Goal: Task Accomplishment & Management: Use online tool/utility

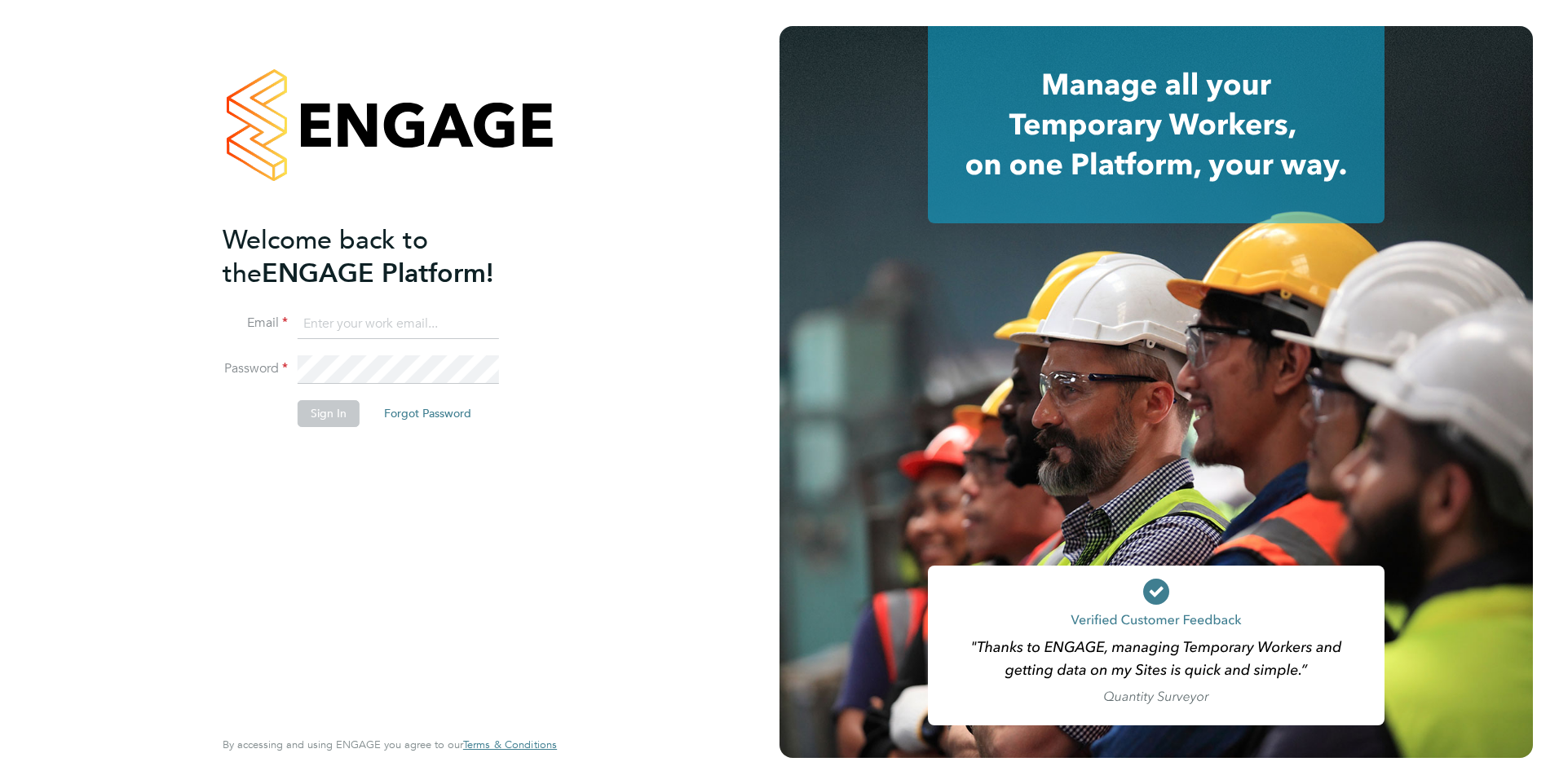
type input "lucy.jolley@servicecare.org.uk"
click at [320, 421] on button "Sign In" at bounding box center [329, 412] width 62 height 26
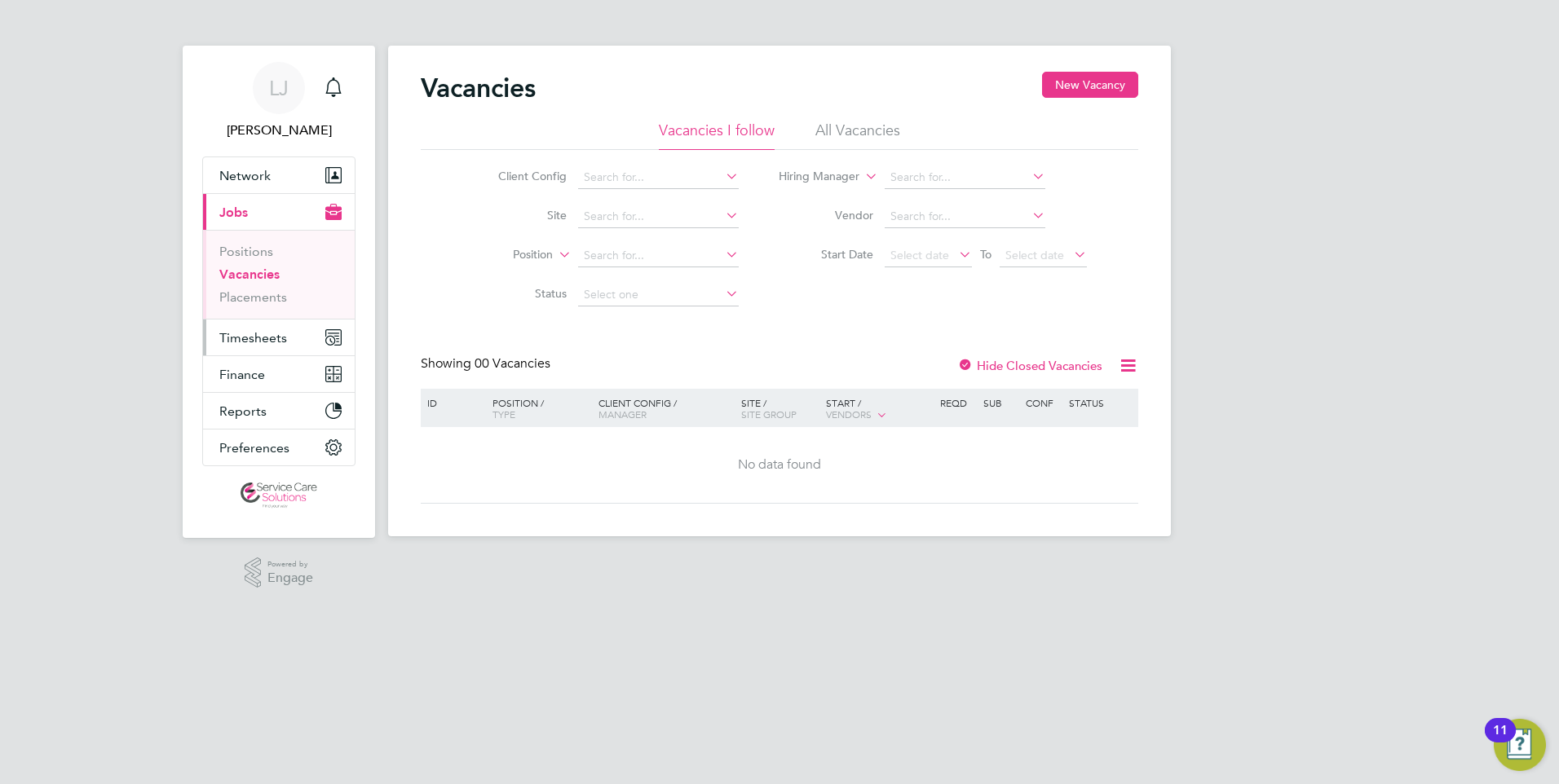
click at [272, 346] on button "Timesheets" at bounding box center [279, 337] width 151 height 36
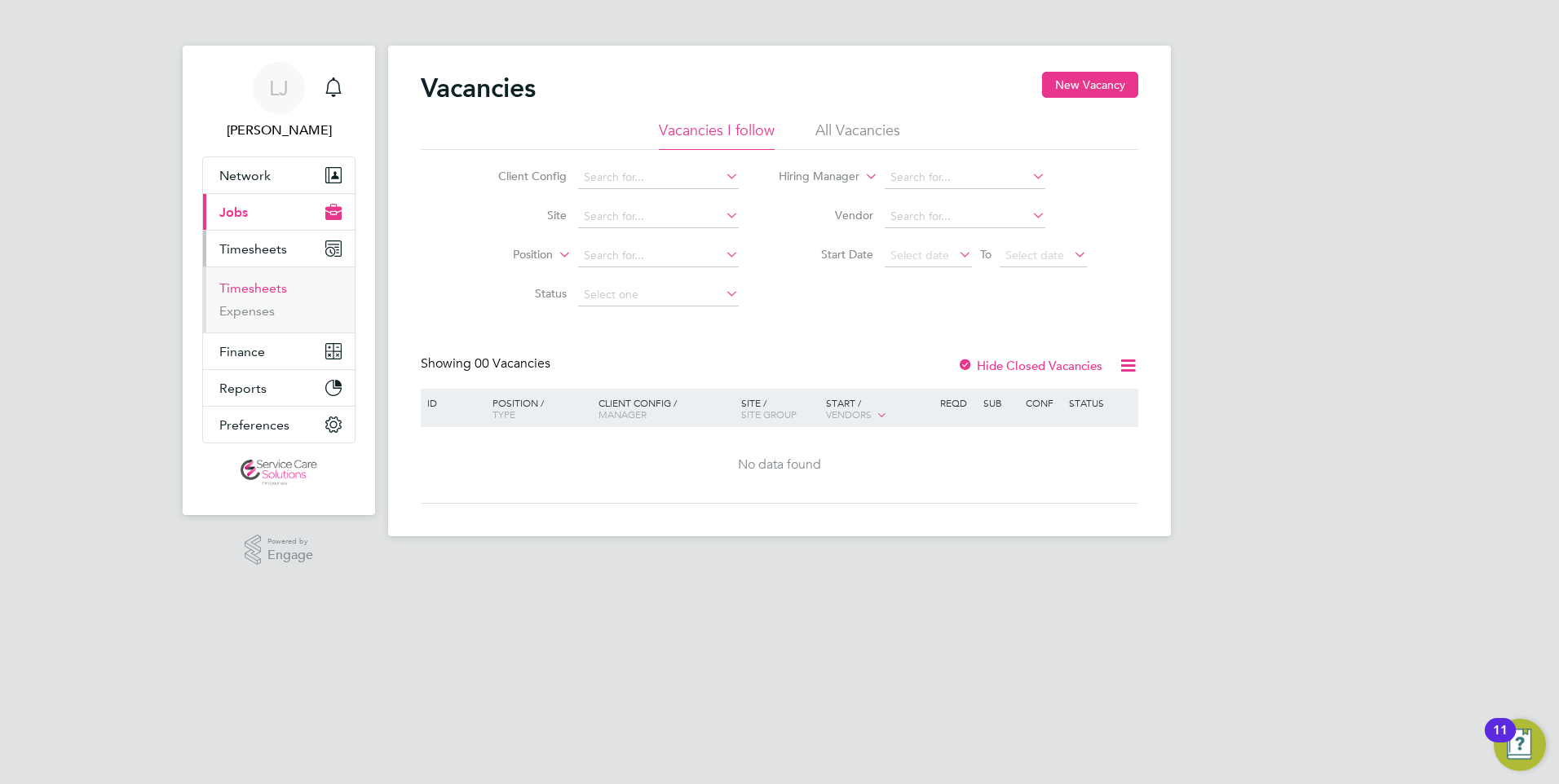
click at [253, 294] on link "Timesheets" at bounding box center [253, 288] width 67 height 16
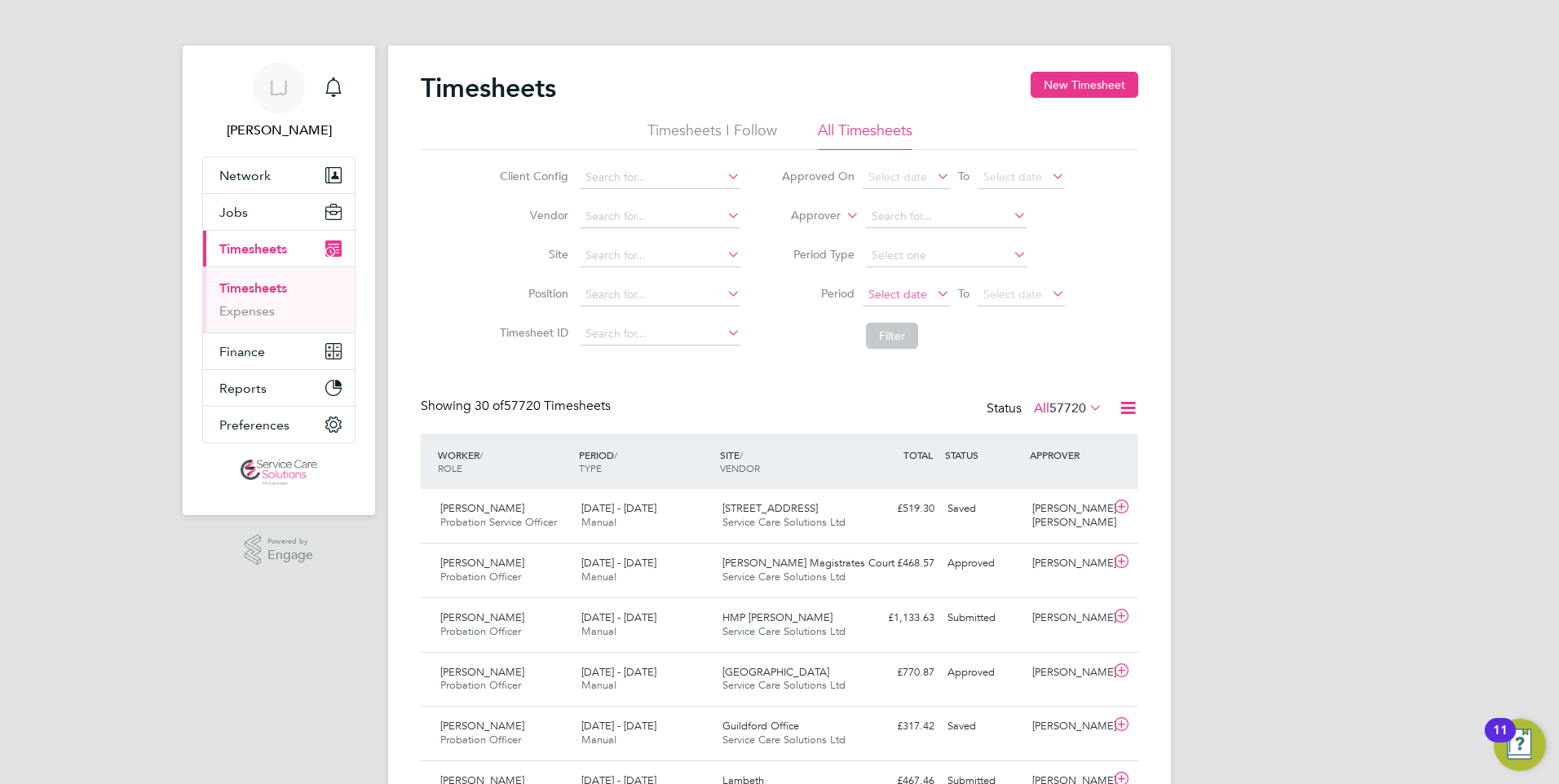
click at [923, 289] on span "Select date" at bounding box center [898, 294] width 59 height 15
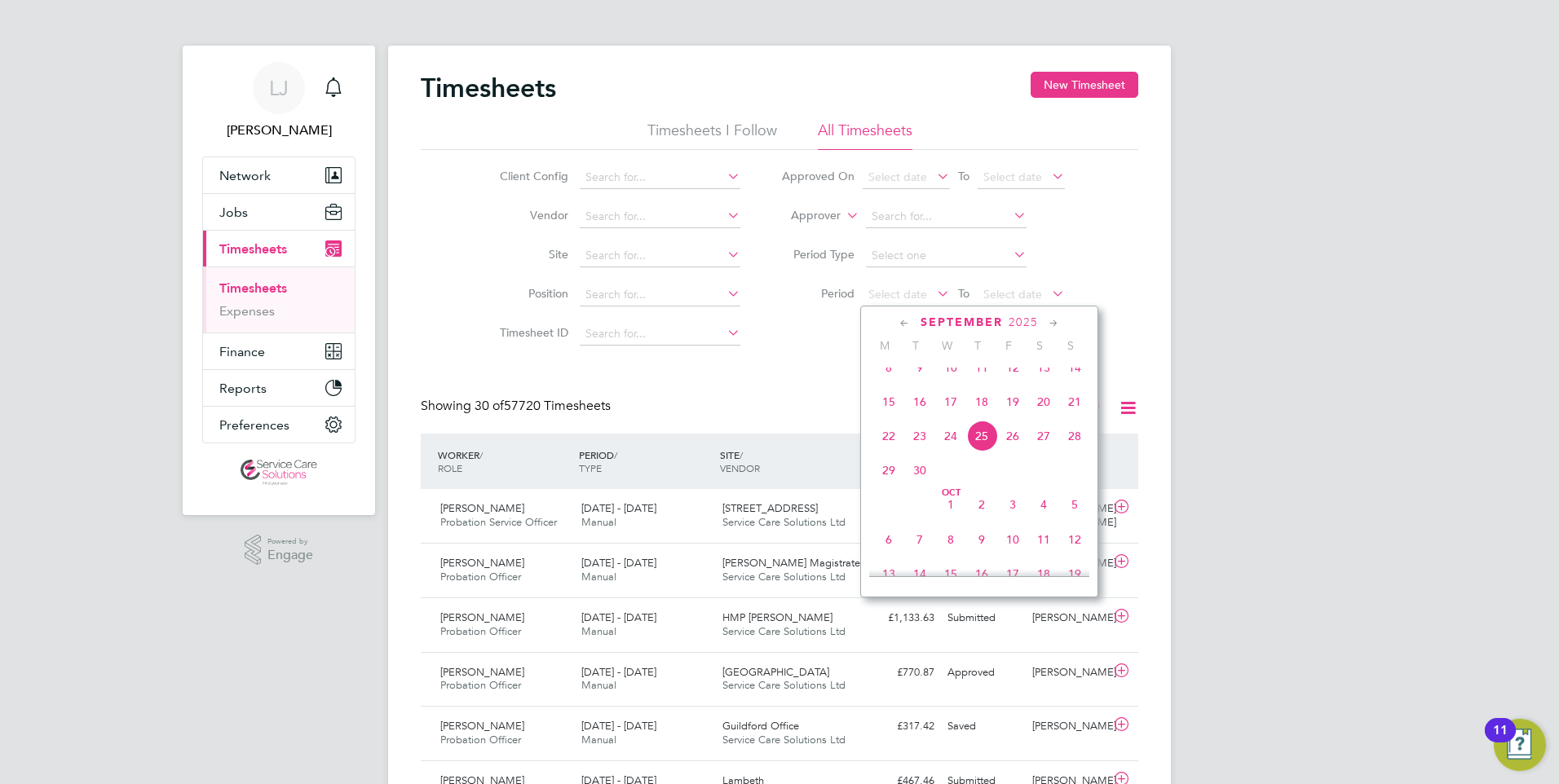
click at [957, 446] on span "24" at bounding box center [950, 436] width 31 height 31
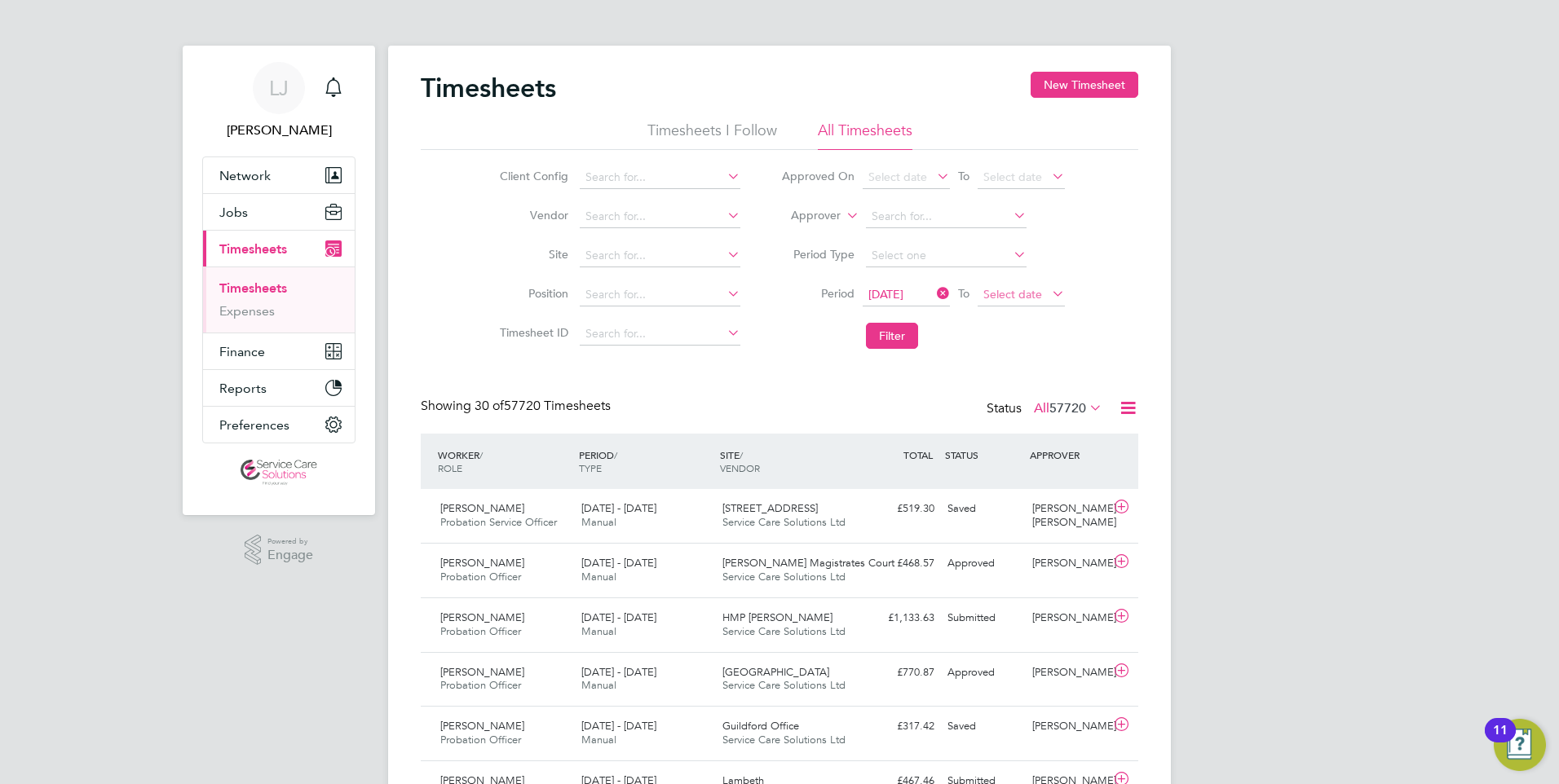
click at [1037, 296] on span "Select date" at bounding box center [1012, 294] width 59 height 15
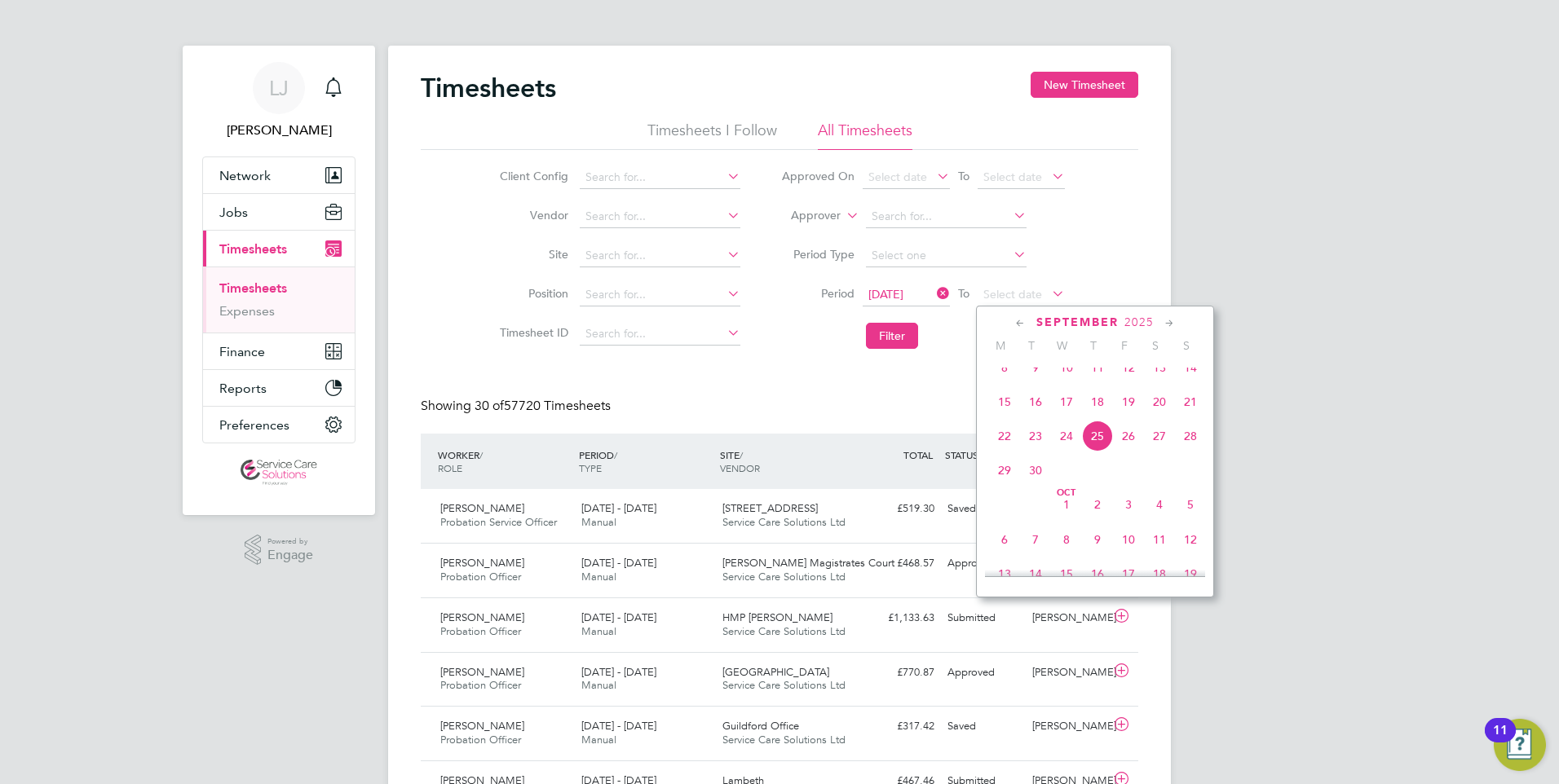
click at [1101, 445] on span "25" at bounding box center [1097, 436] width 31 height 31
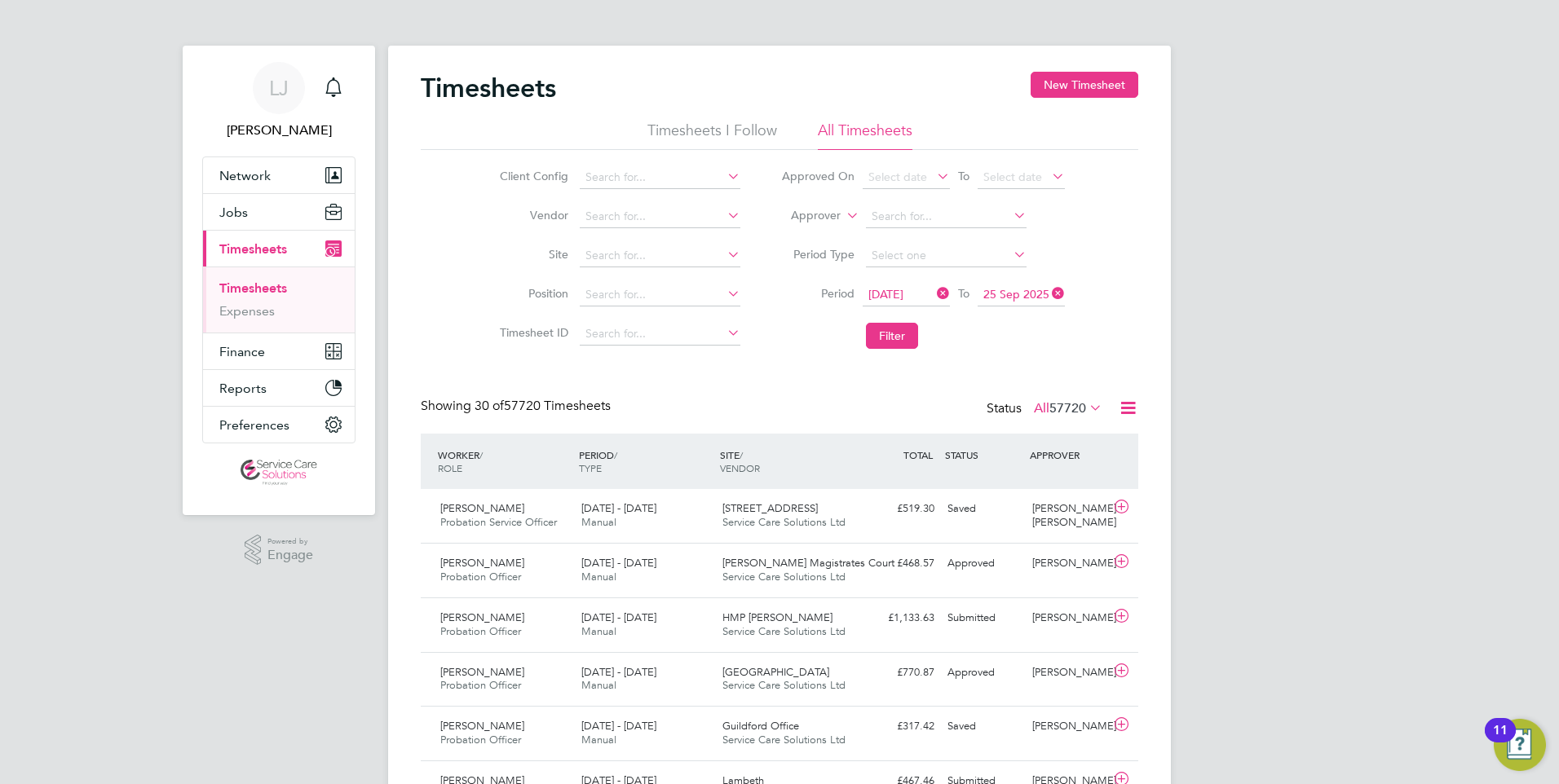
click at [1129, 400] on icon at bounding box center [1128, 407] width 21 height 21
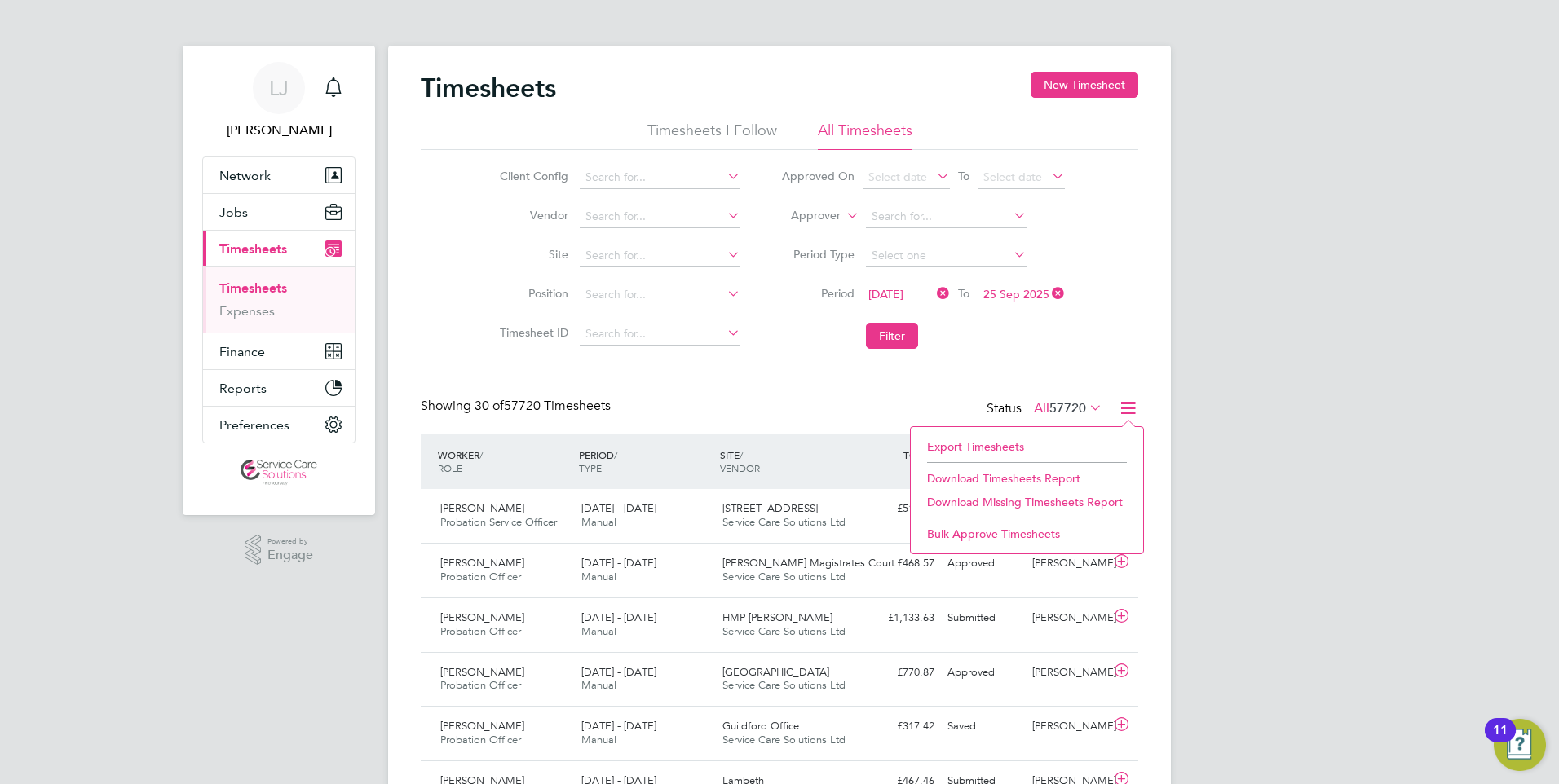
click at [995, 446] on li "Export Timesheets" at bounding box center [1027, 446] width 216 height 22
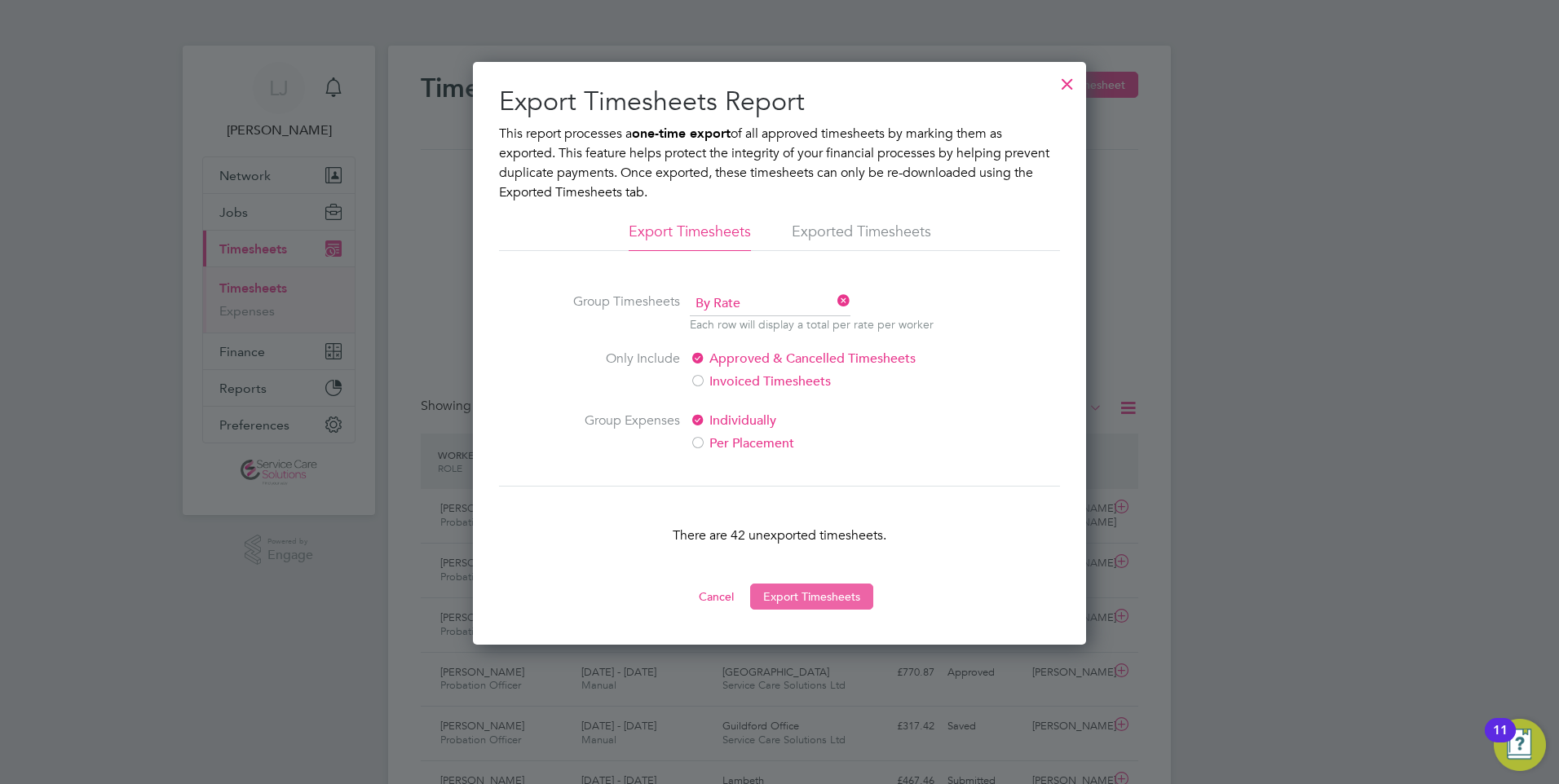
click at [828, 597] on button "Export Timesheets" at bounding box center [812, 596] width 123 height 26
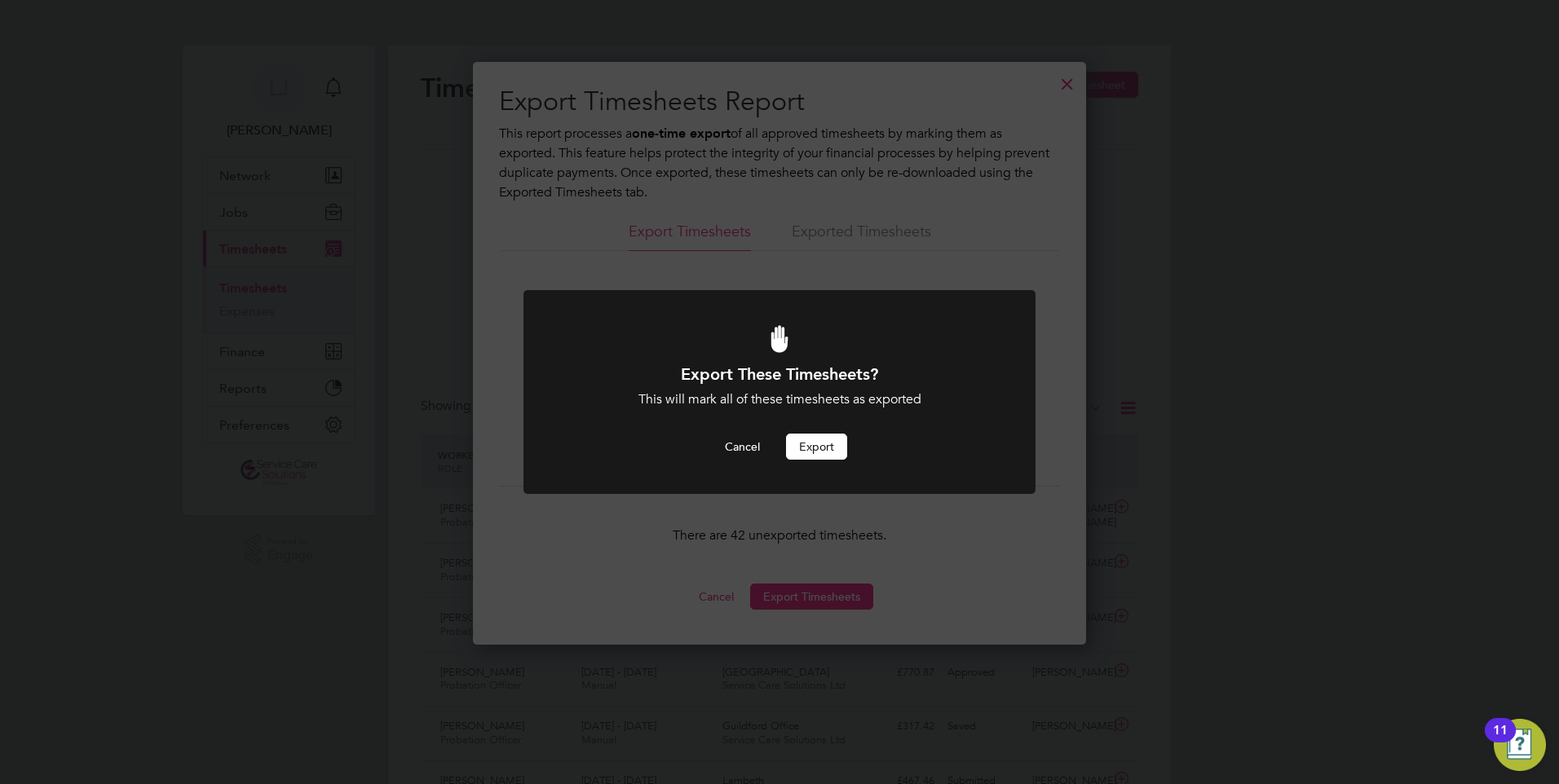
click at [821, 461] on div at bounding box center [780, 392] width 512 height 205
click at [819, 446] on button "Export" at bounding box center [817, 446] width 62 height 26
